Goal: Transaction & Acquisition: Purchase product/service

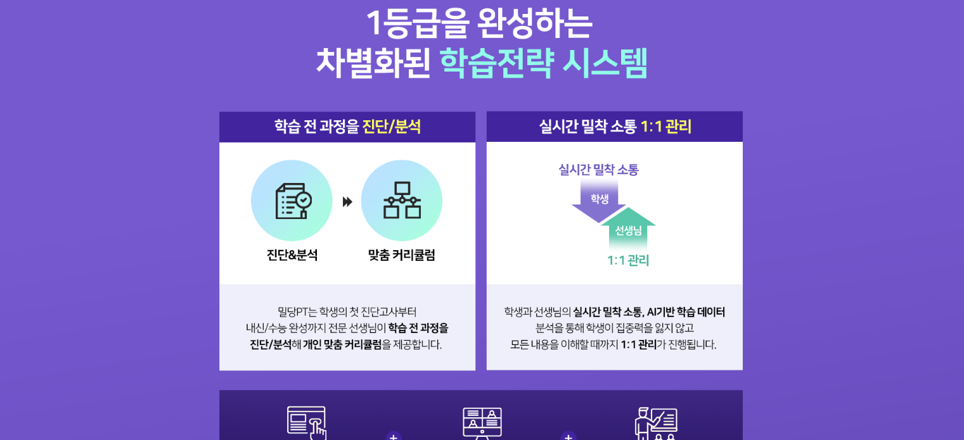
scroll to position [1394, 0]
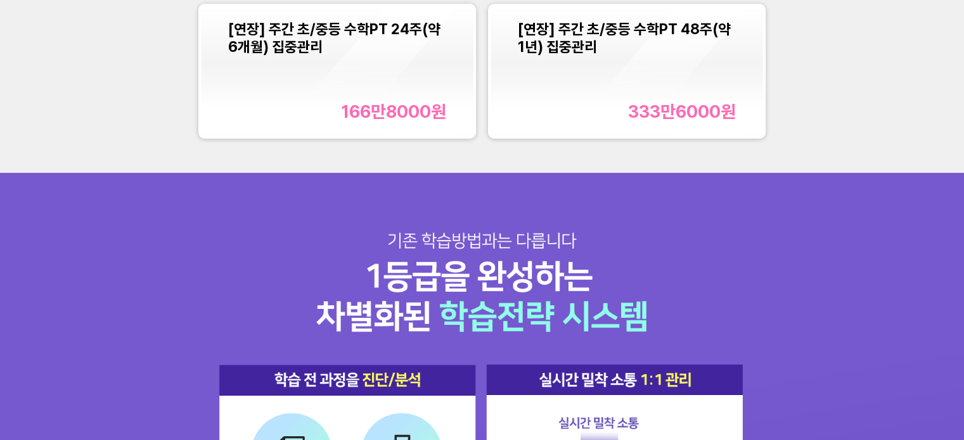
click at [617, 44] on div "[연장] 주간 초/중등 수학PT 48주(약 1년) 집중관리" at bounding box center [627, 37] width 218 height 35
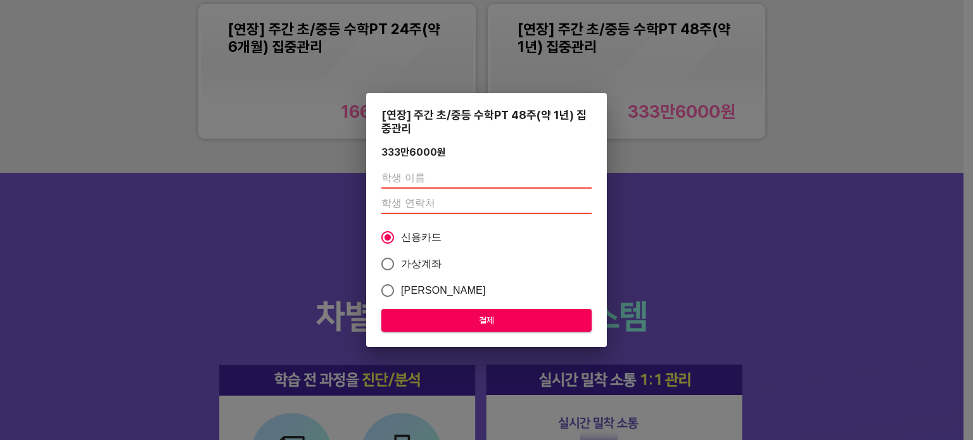
click at [417, 184] on input "text" at bounding box center [487, 179] width 210 height 20
click at [416, 175] on input "text" at bounding box center [487, 179] width 210 height 20
type input "g"
type input "홍예은"
click at [429, 205] on input "number" at bounding box center [487, 204] width 210 height 20
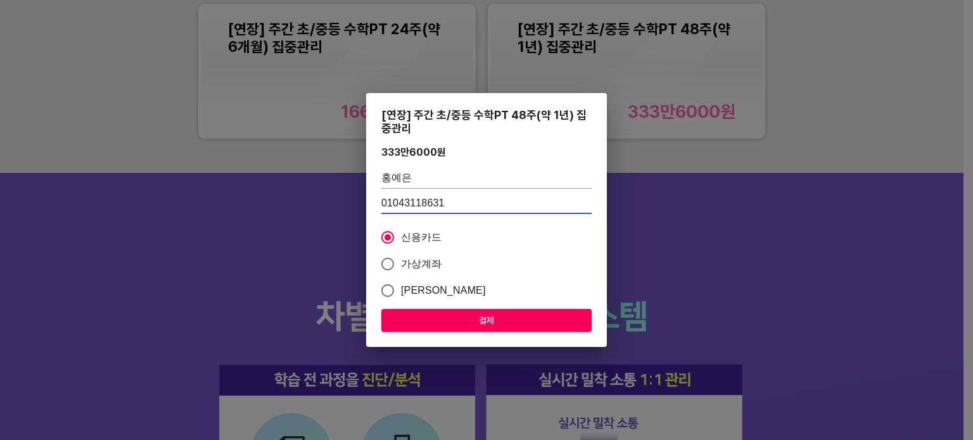
type input "01043118631"
click at [743, 254] on div "[연장] 주간 초/중등 수학PT 48주(약 1년) 집중관리 333만6000 원 홍예은 01043118631 신용카드 가상계좌 카카오페이 결제" at bounding box center [486, 220] width 973 height 440
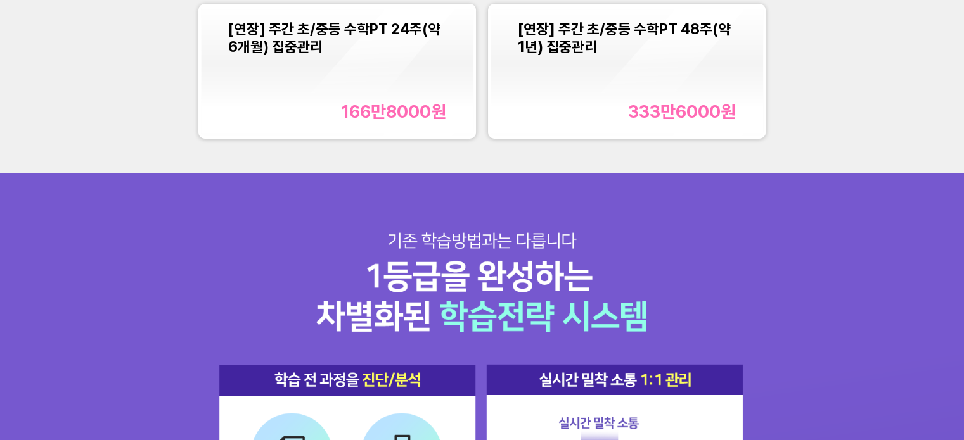
click at [658, 67] on div "[연장] 주간 초/중등 수학PT 48주(약 1년) 집중관리 333만6000 원" at bounding box center [627, 71] width 218 height 102
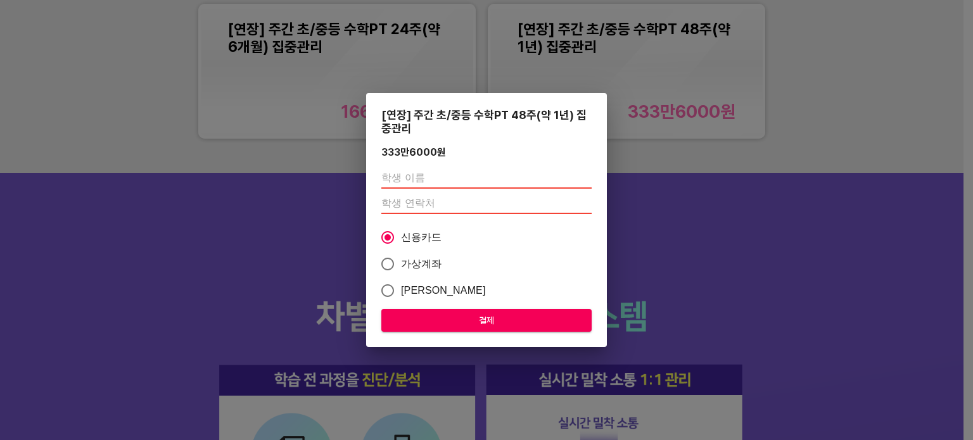
click at [422, 182] on input "text" at bounding box center [487, 179] width 210 height 20
click at [419, 179] on input "text" at bounding box center [487, 179] width 210 height 20
type input "홍예은"
click at [402, 202] on input "number" at bounding box center [487, 204] width 210 height 20
click at [426, 205] on input "number" at bounding box center [487, 204] width 210 height 20
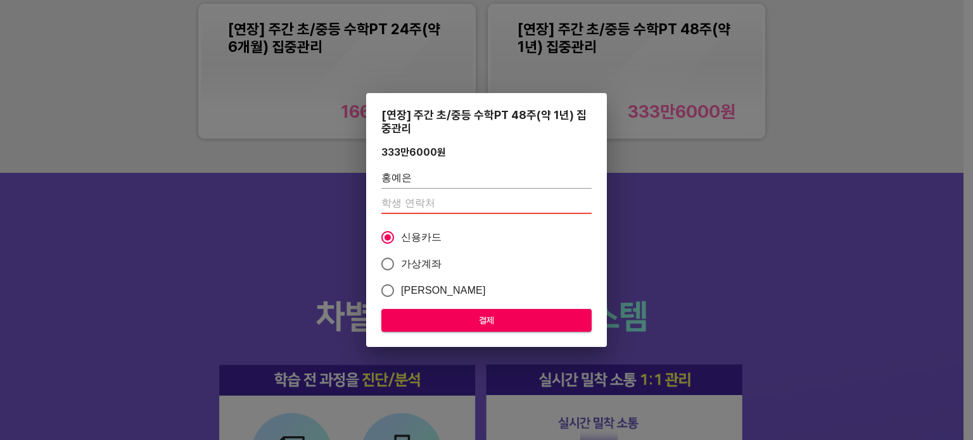
click at [431, 205] on input "number" at bounding box center [487, 204] width 210 height 20
type input "01043118631"
click at [480, 325] on span "결제" at bounding box center [487, 321] width 190 height 16
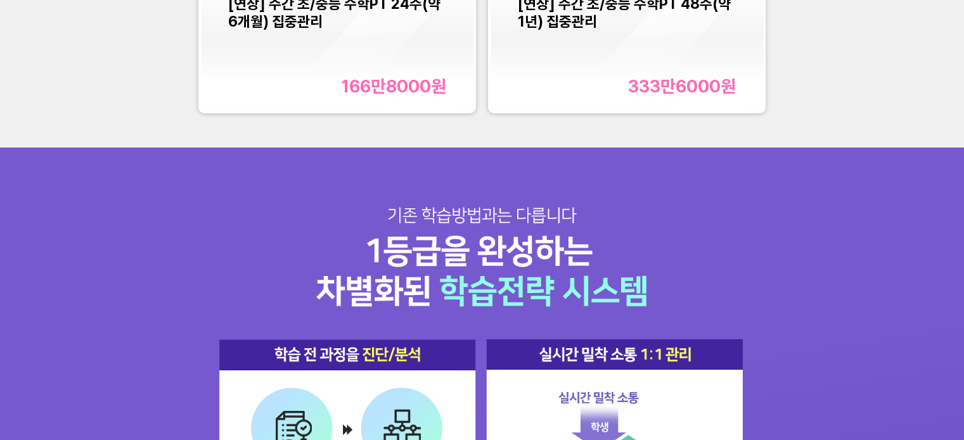
scroll to position [1230, 0]
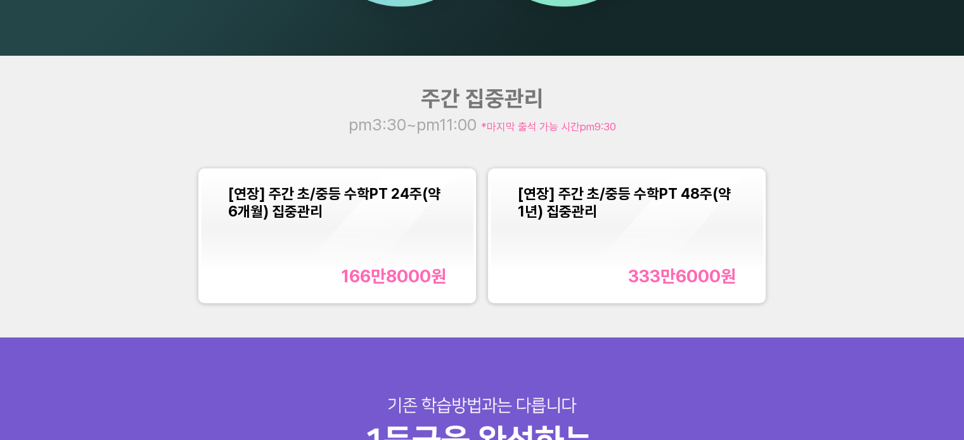
click at [662, 224] on div "[연장] 주간 초/중등 수학PT 48주(약 1년) 집중관리 333만6000 원" at bounding box center [627, 236] width 218 height 102
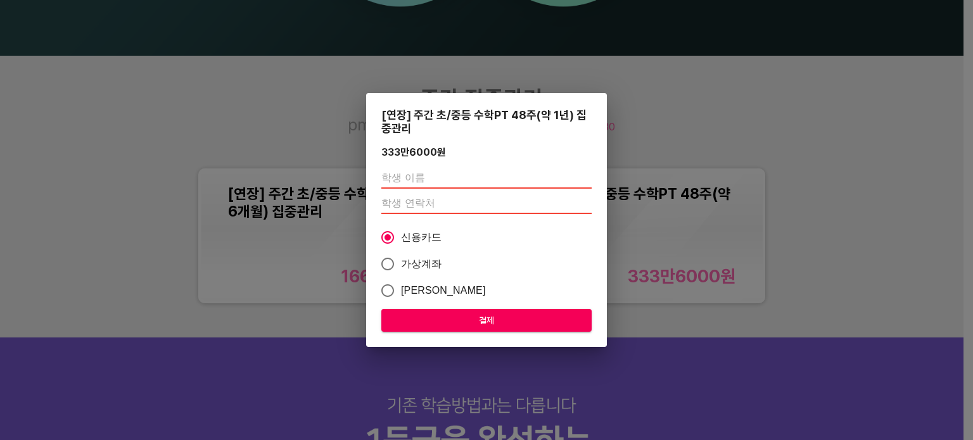
click at [467, 176] on input "text" at bounding box center [487, 179] width 210 height 20
click at [419, 179] on input "text" at bounding box center [487, 179] width 210 height 20
type input "홍예은"
click at [437, 200] on input "number" at bounding box center [487, 204] width 210 height 20
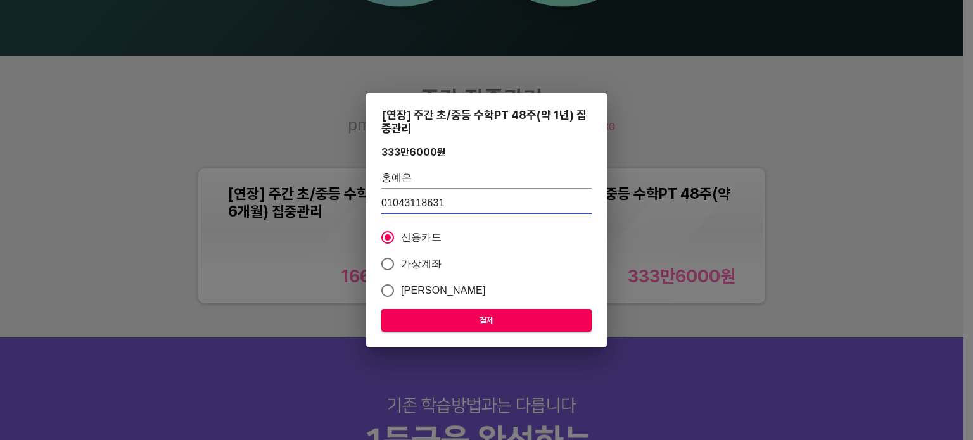
type input "01043118631"
click at [899, 223] on div "[연장] 주간 초/중등 수학PT 48주(약 1년) 집중관리 333만6000 원 홍예은 01043118631 신용카드 가상계좌 카카오페이 결제" at bounding box center [486, 220] width 973 height 440
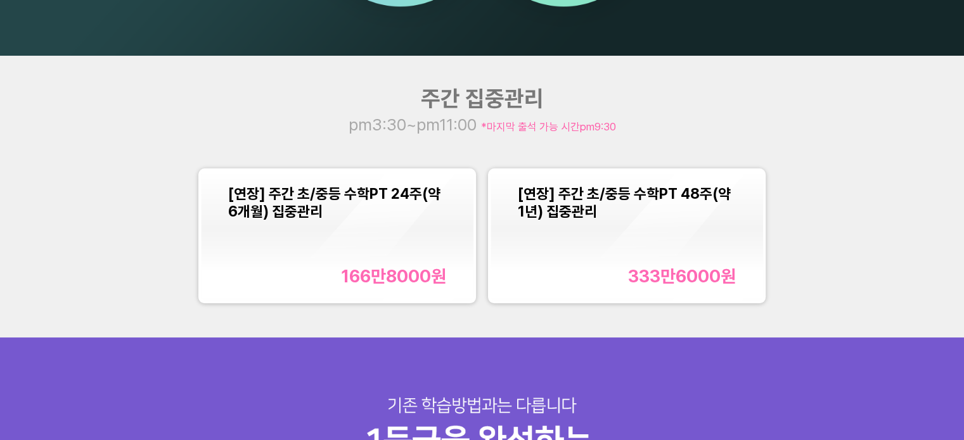
click at [627, 241] on div "[연장] 주간 초/중등 수학PT 48주(약 1년) 집중관리 333만6000 원" at bounding box center [627, 236] width 218 height 102
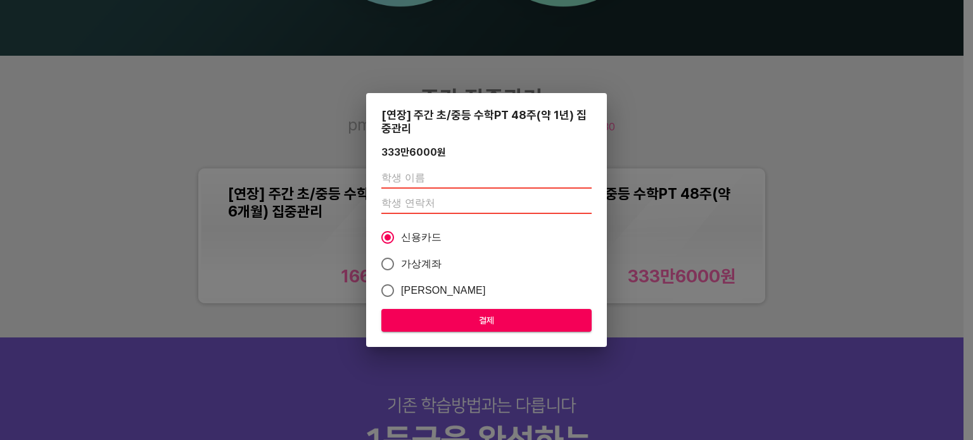
click at [414, 182] on input "text" at bounding box center [487, 179] width 210 height 20
type input "홍예은"
click at [398, 201] on input "number" at bounding box center [487, 204] width 210 height 20
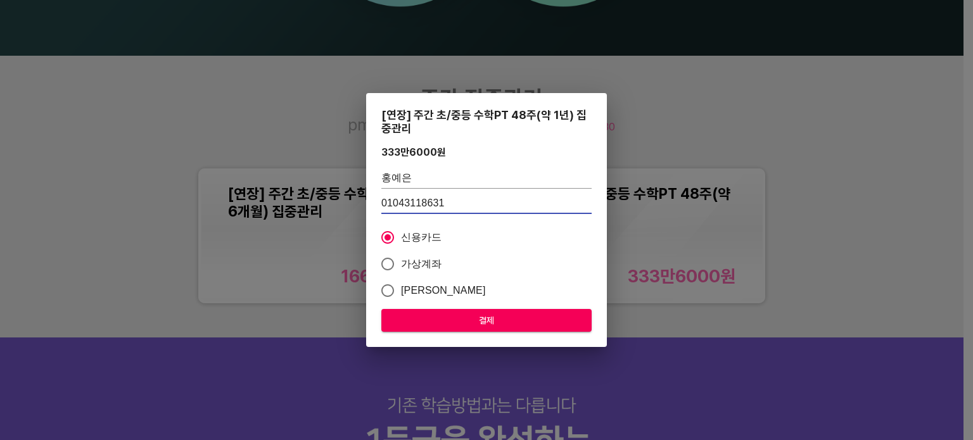
type input "01043118631"
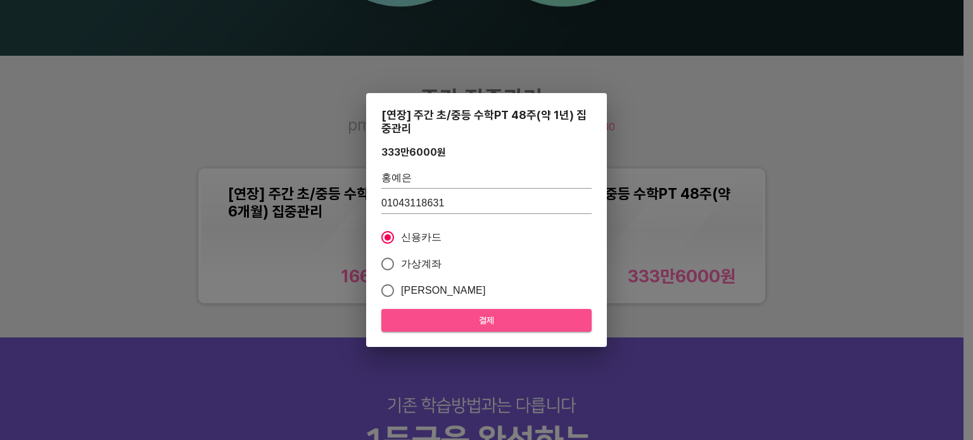
click at [478, 320] on span "결제" at bounding box center [487, 321] width 190 height 16
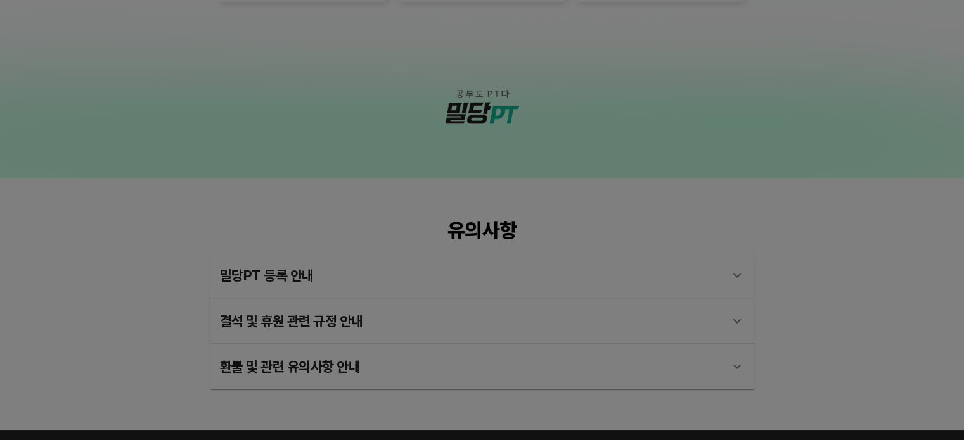
scroll to position [2877, 0]
